Goal: Task Accomplishment & Management: Manage account settings

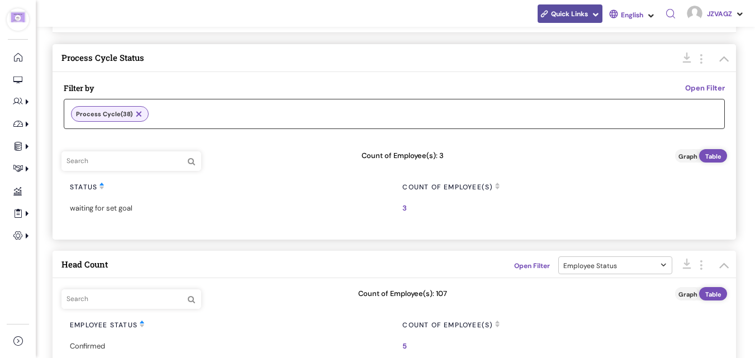
scroll to position [64, 0]
click at [403, 208] on span "3" at bounding box center [404, 209] width 4 height 11
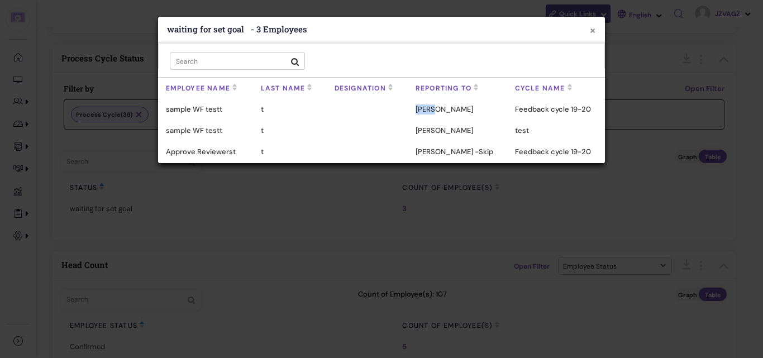
drag, startPoint x: 423, startPoint y: 108, endPoint x: 446, endPoint y: 108, distance: 23.5
click at [446, 108] on div "RaviD" at bounding box center [457, 109] width 99 height 21
copy div "RaviD"
click at [595, 28] on button "×" at bounding box center [593, 31] width 7 height 12
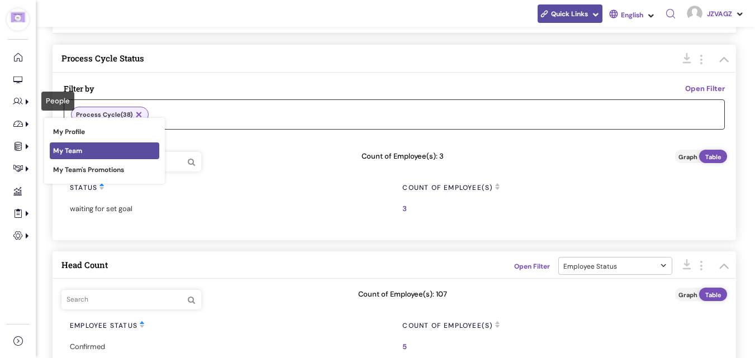
click at [100, 157] on link "My Team" at bounding box center [105, 151] width 110 height 17
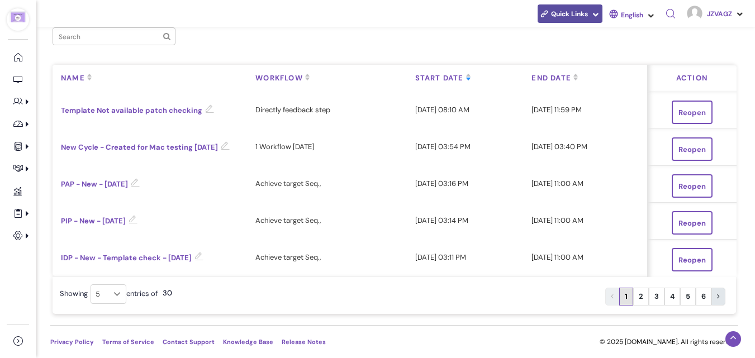
scroll to position [439, 0]
click at [98, 145] on link "New Cycle - Created for Mac testing 16-Jul-2025" at bounding box center [145, 147] width 169 height 10
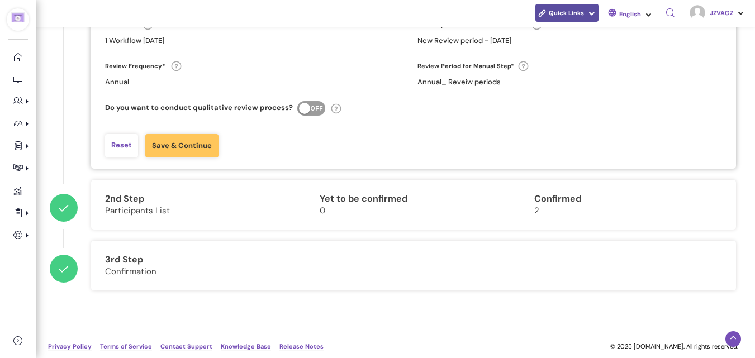
scroll to position [243, 0]
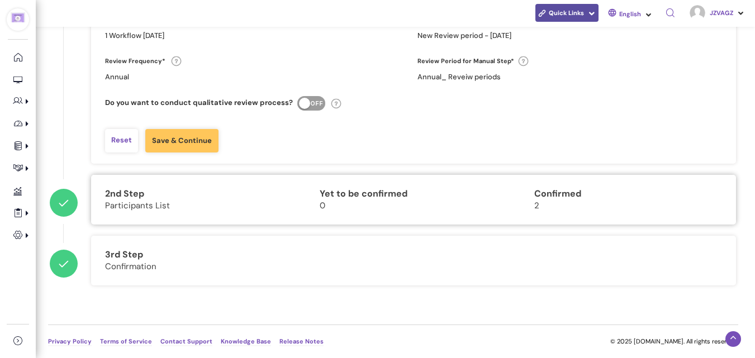
click at [319, 187] on div "Yet to be confirmed 0" at bounding box center [412, 200] width 213 height 50
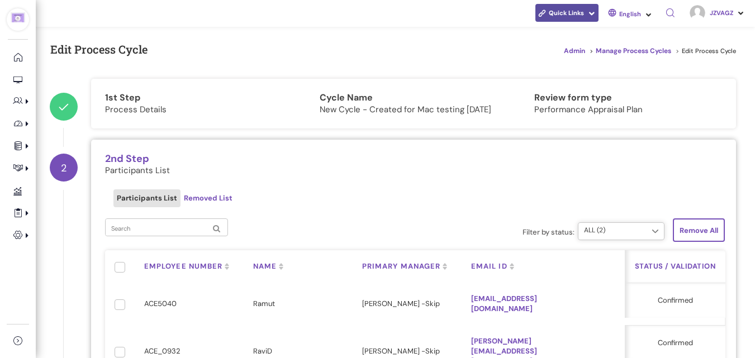
scroll to position [259, 0]
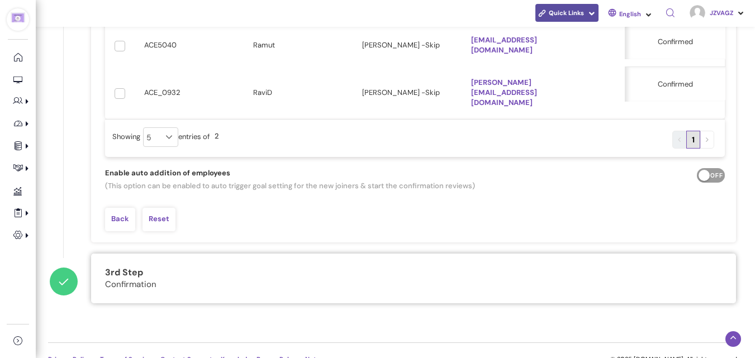
click at [452, 254] on div "3rd Step Confirmation" at bounding box center [413, 279] width 645 height 50
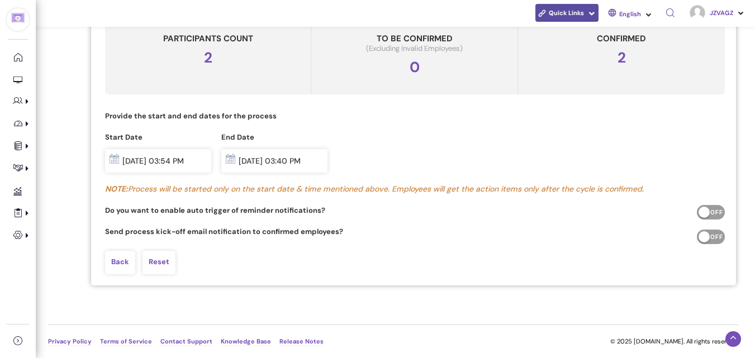
scroll to position [0, 0]
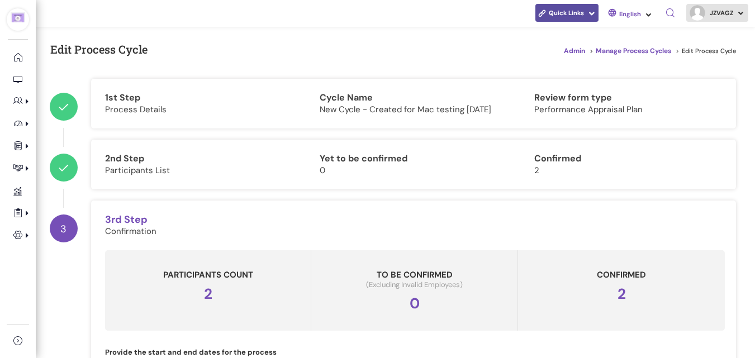
click at [737, 22] on link "JZVAGZ" at bounding box center [717, 13] width 62 height 18
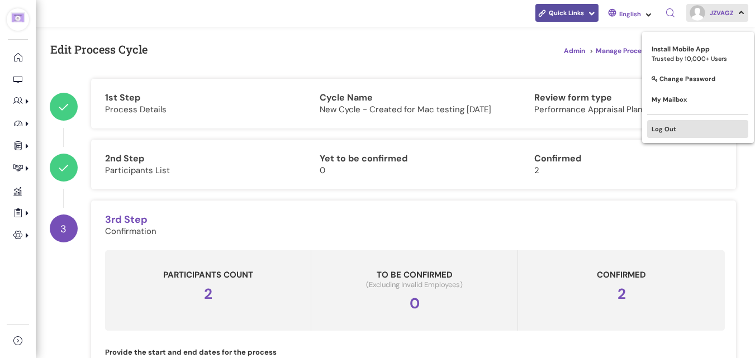
click at [704, 120] on link "Log Out" at bounding box center [697, 129] width 101 height 18
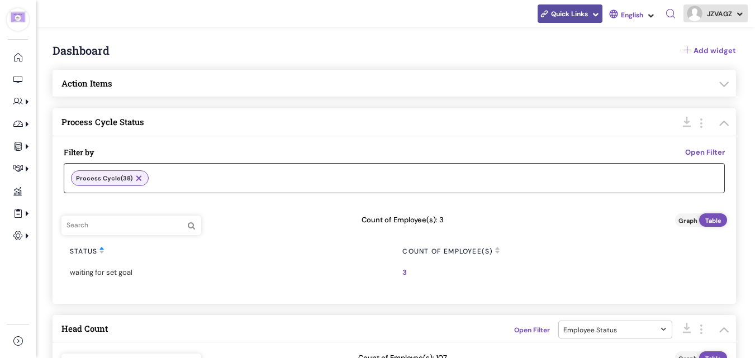
click at [729, 6] on link "JZVAGZ" at bounding box center [715, 13] width 64 height 18
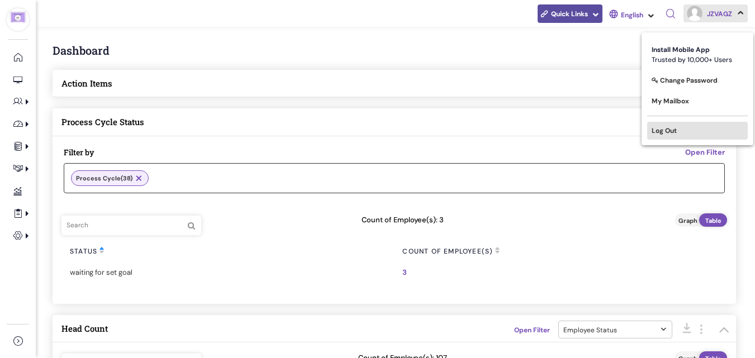
click at [675, 131] on link "Log Out" at bounding box center [697, 131] width 101 height 18
